Goal: Task Accomplishment & Management: Complete application form

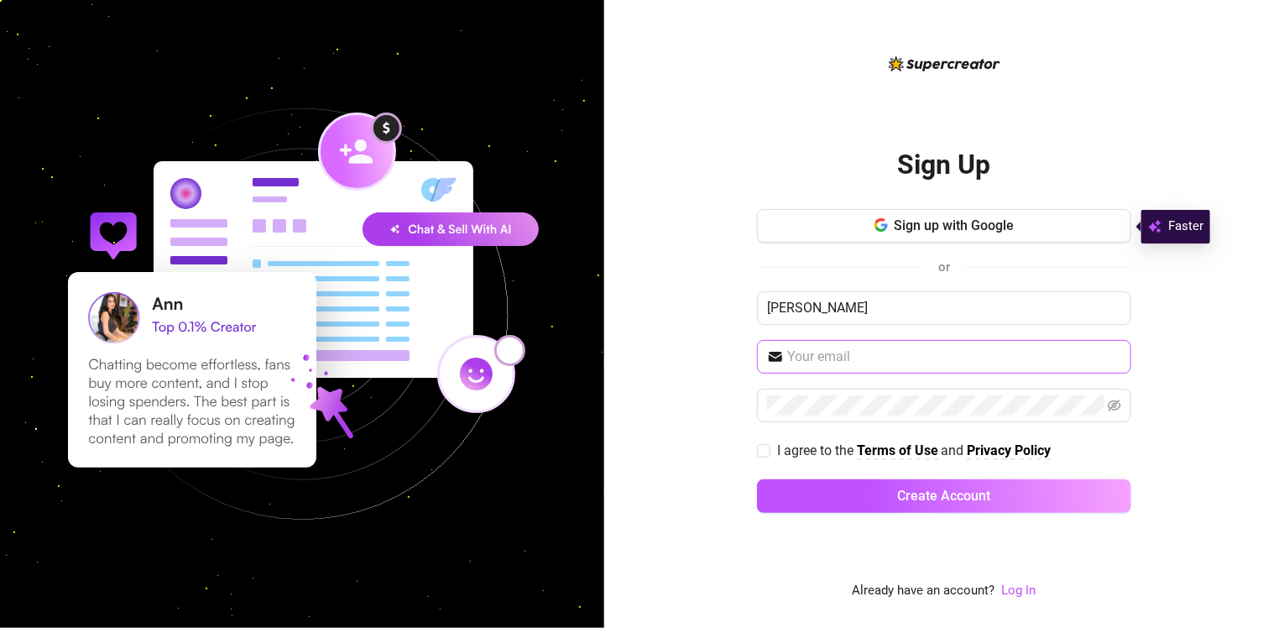
type input "[PERSON_NAME]"
click at [843, 345] on span at bounding box center [944, 357] width 374 height 34
type input "[EMAIL_ADDRESS][DOMAIN_NAME]"
click at [1118, 396] on span at bounding box center [1114, 405] width 13 height 20
click at [1112, 402] on icon "eye-invisible" at bounding box center [1114, 405] width 13 height 13
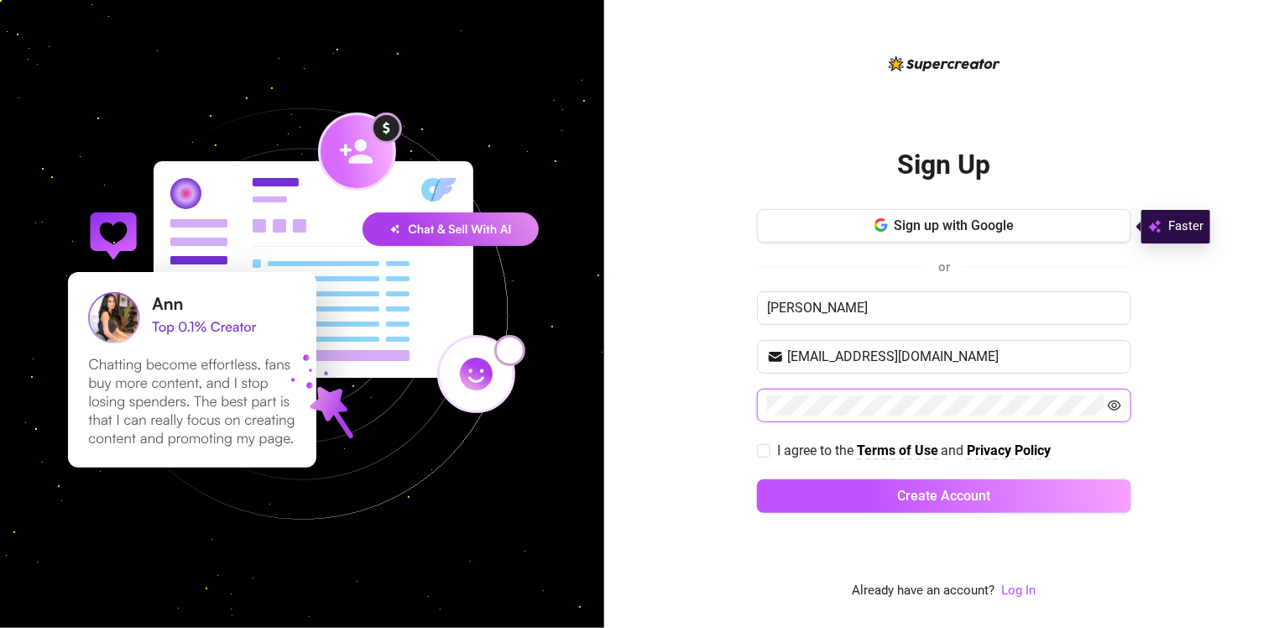
click at [757, 479] on button "Create Account" at bounding box center [944, 496] width 374 height 34
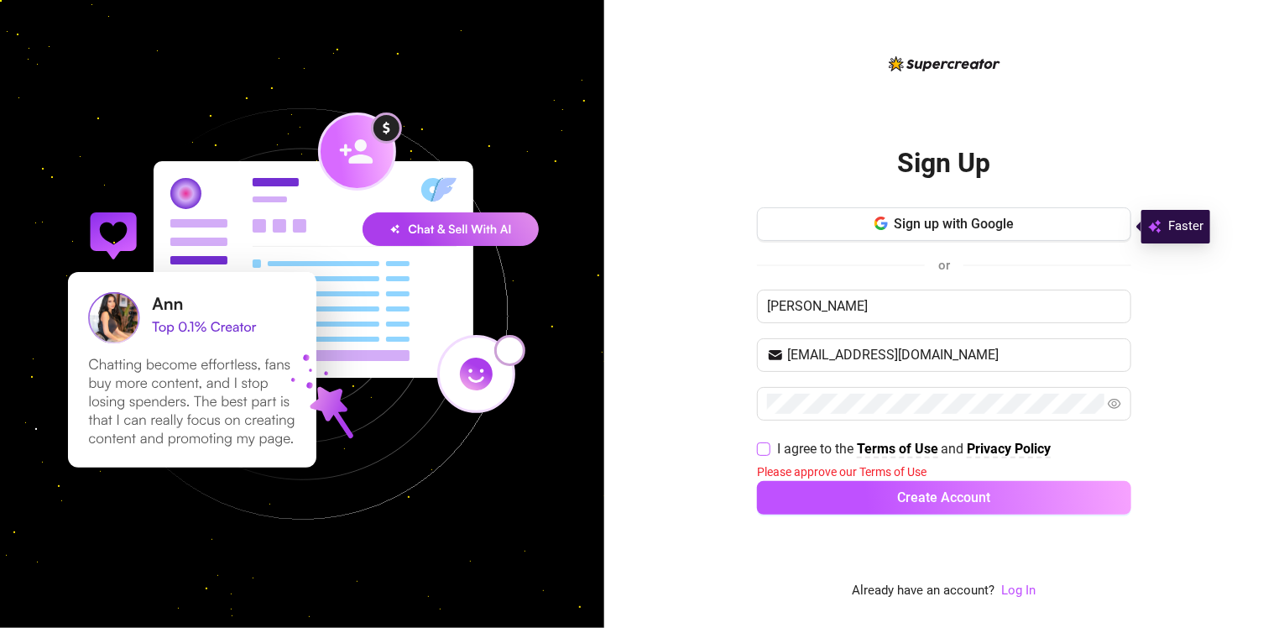
click at [761, 453] on span at bounding box center [763, 448] width 13 height 13
click at [761, 453] on input "I agree to the Terms of Use and Privacy Policy" at bounding box center [763, 448] width 12 height 12
checkbox input "true"
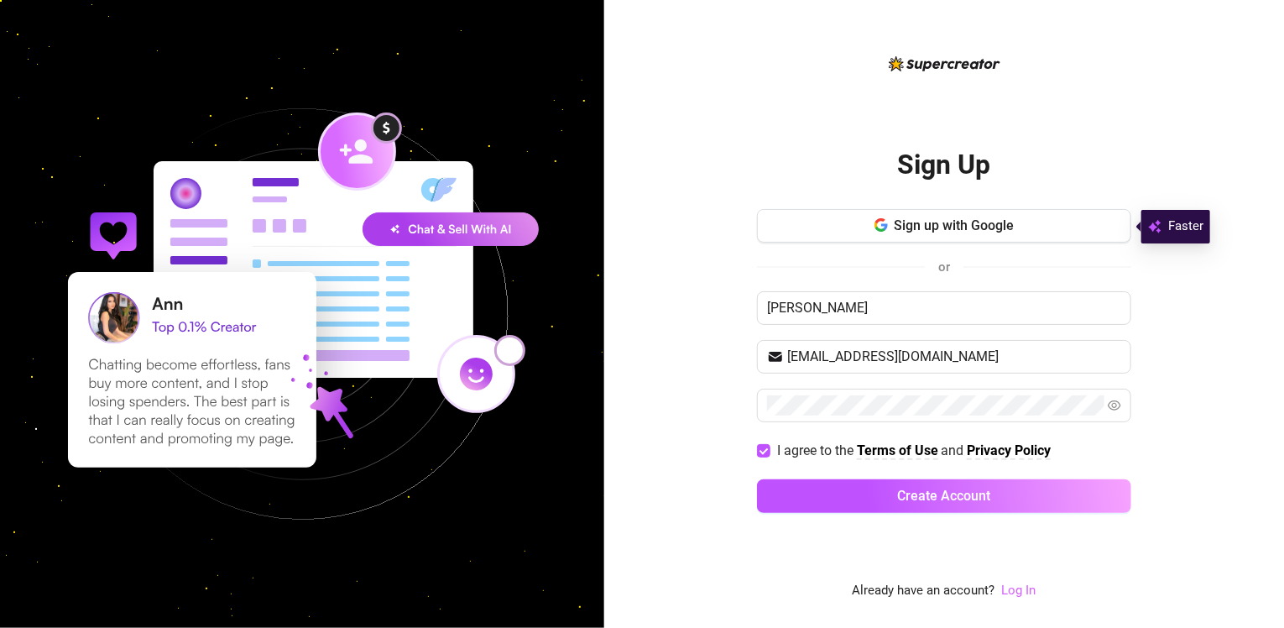
click at [1007, 591] on link "Log In" at bounding box center [1019, 589] width 34 height 15
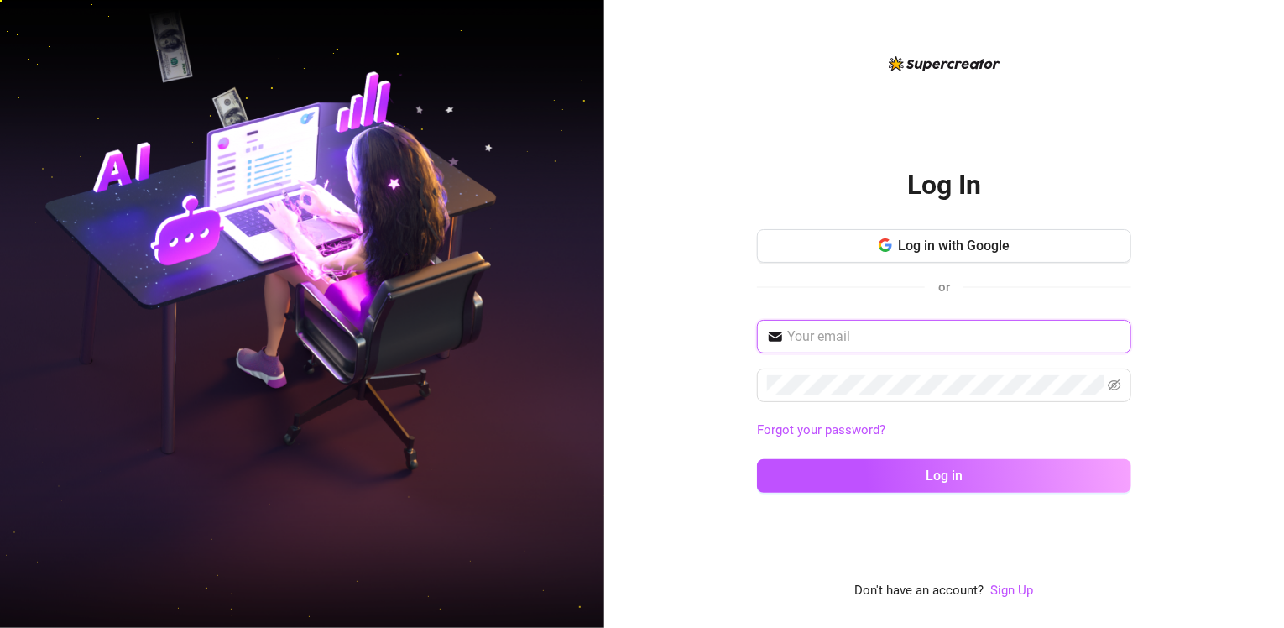
click at [907, 328] on input "text" at bounding box center [954, 336] width 334 height 20
type input "[EMAIL_ADDRESS][DOMAIN_NAME]"
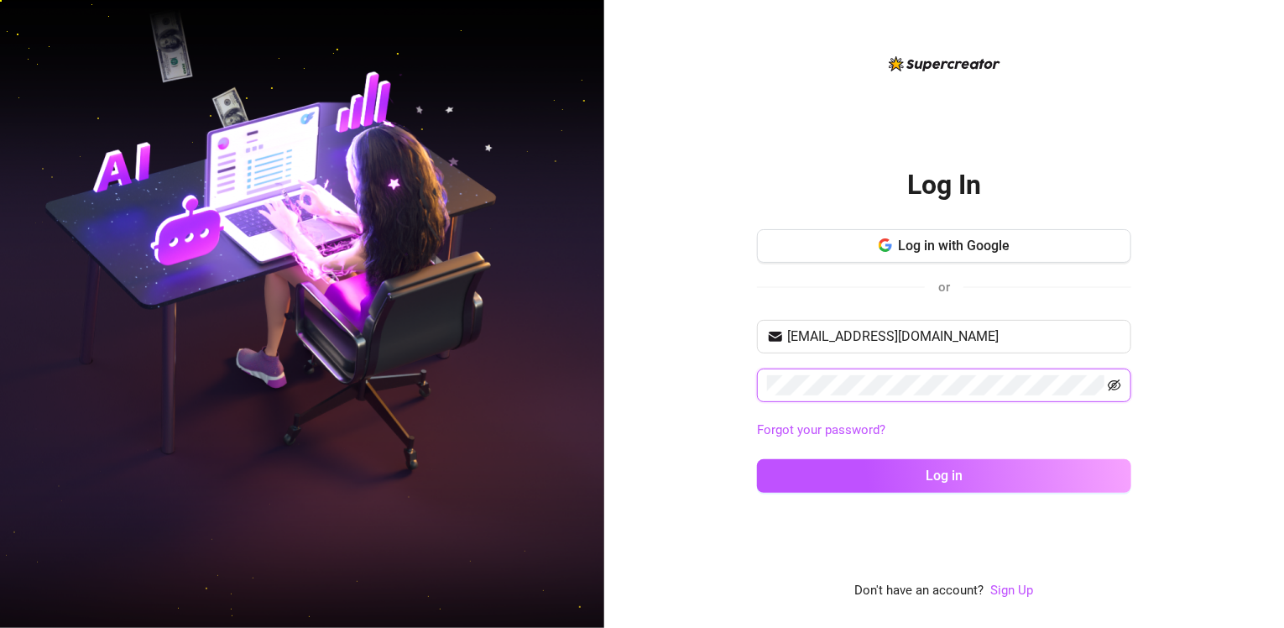
click at [1115, 382] on icon "eye-invisible" at bounding box center [1115, 385] width 13 height 12
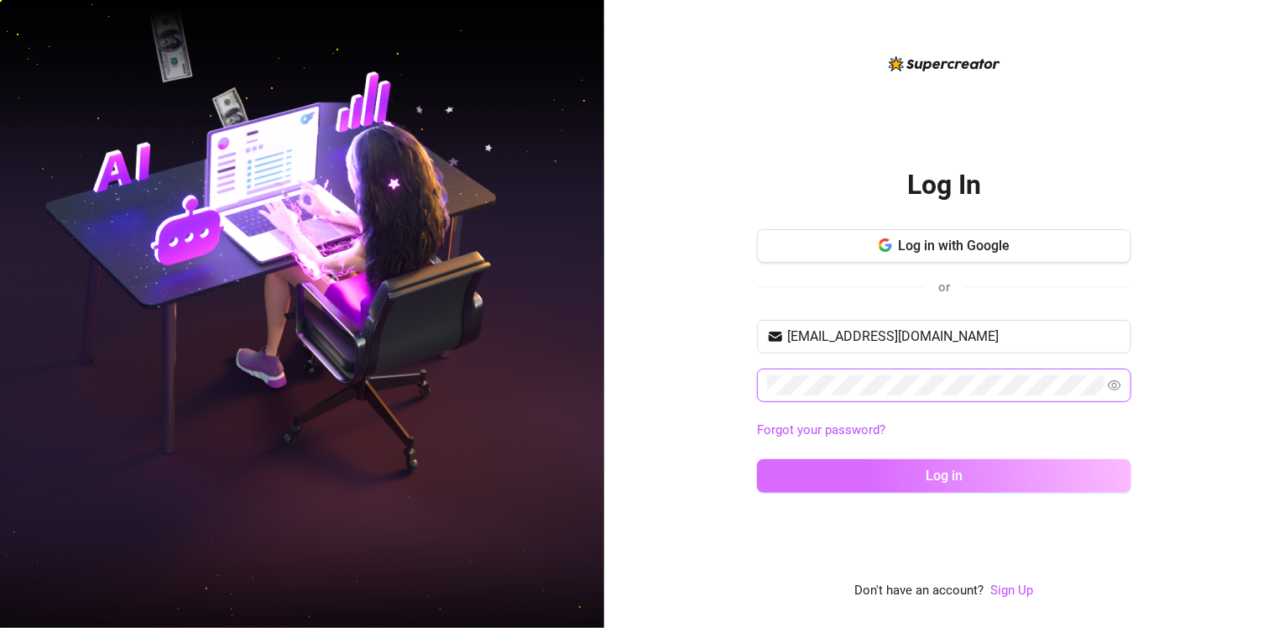
click at [1075, 468] on button "Log in" at bounding box center [944, 476] width 374 height 34
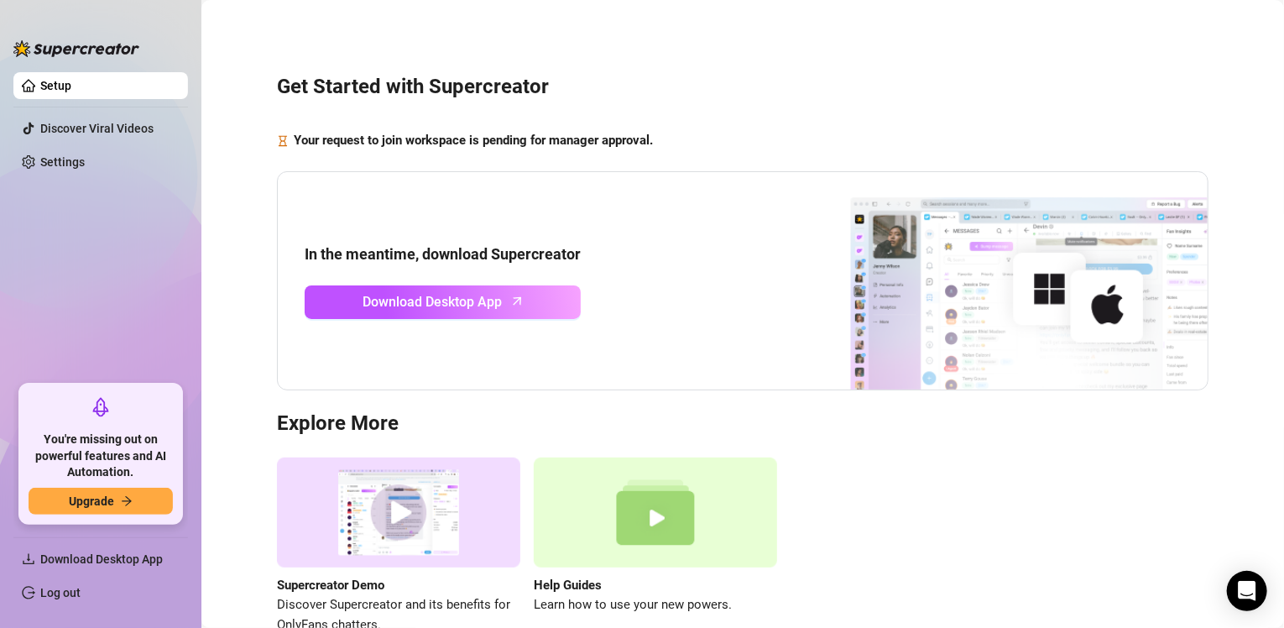
scroll to position [99, 0]
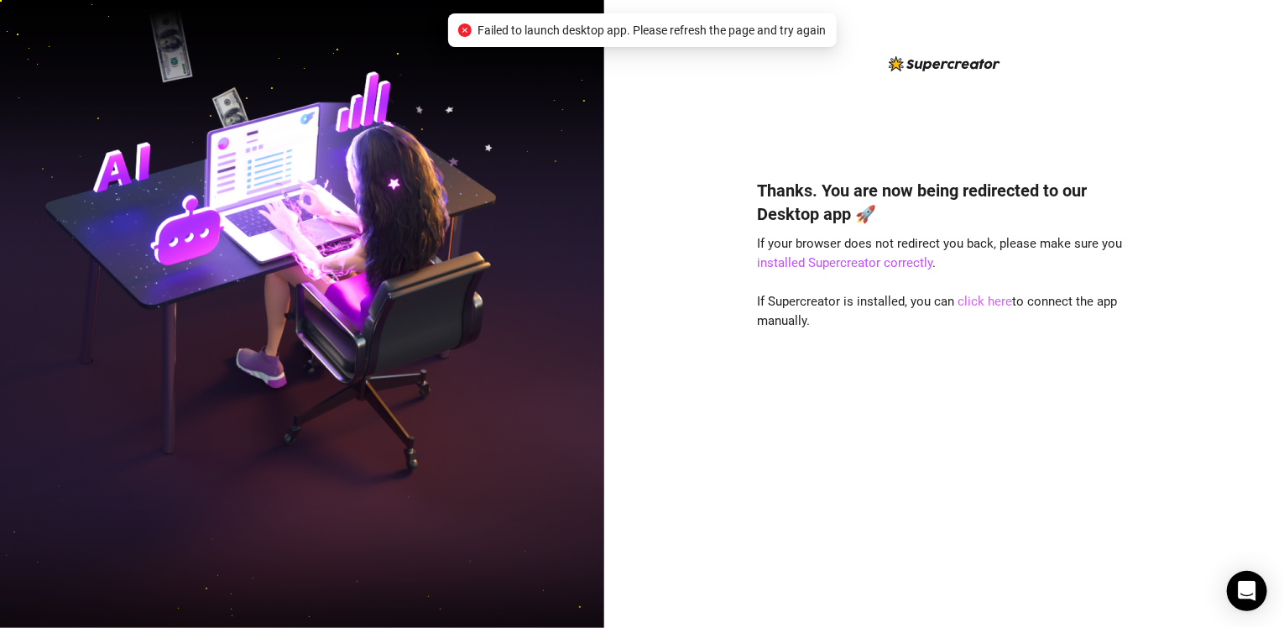
click at [966, 309] on link "click here" at bounding box center [985, 301] width 55 height 15
